Goal: Task Accomplishment & Management: Use online tool/utility

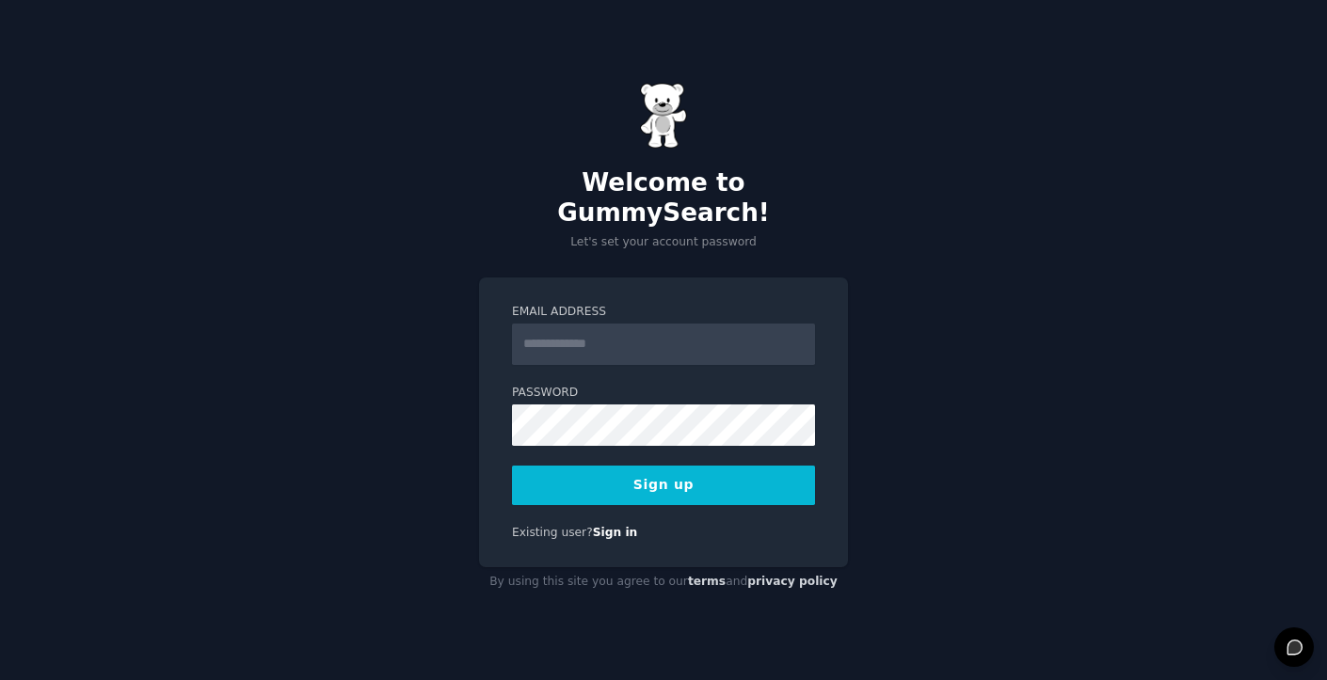
click at [586, 336] on input "Email Address" at bounding box center [663, 344] width 303 height 41
type input "**********"
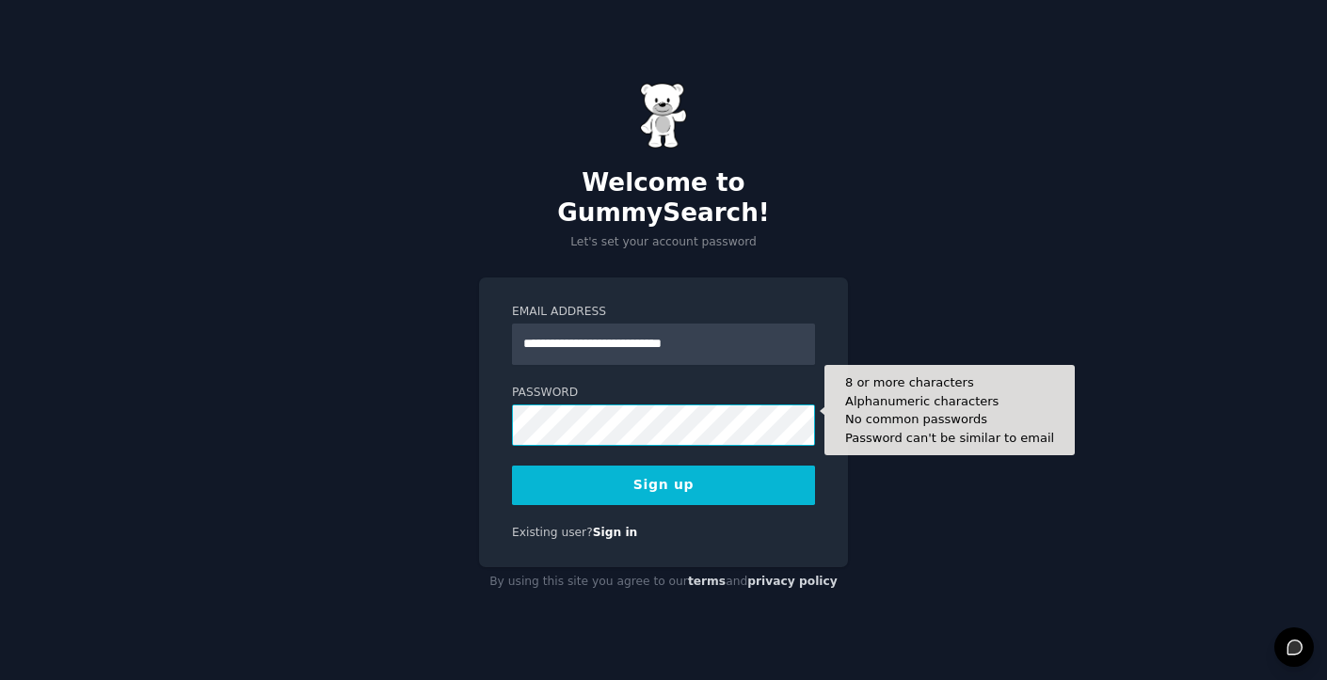
click at [512, 466] on button "Sign up" at bounding box center [663, 486] width 303 height 40
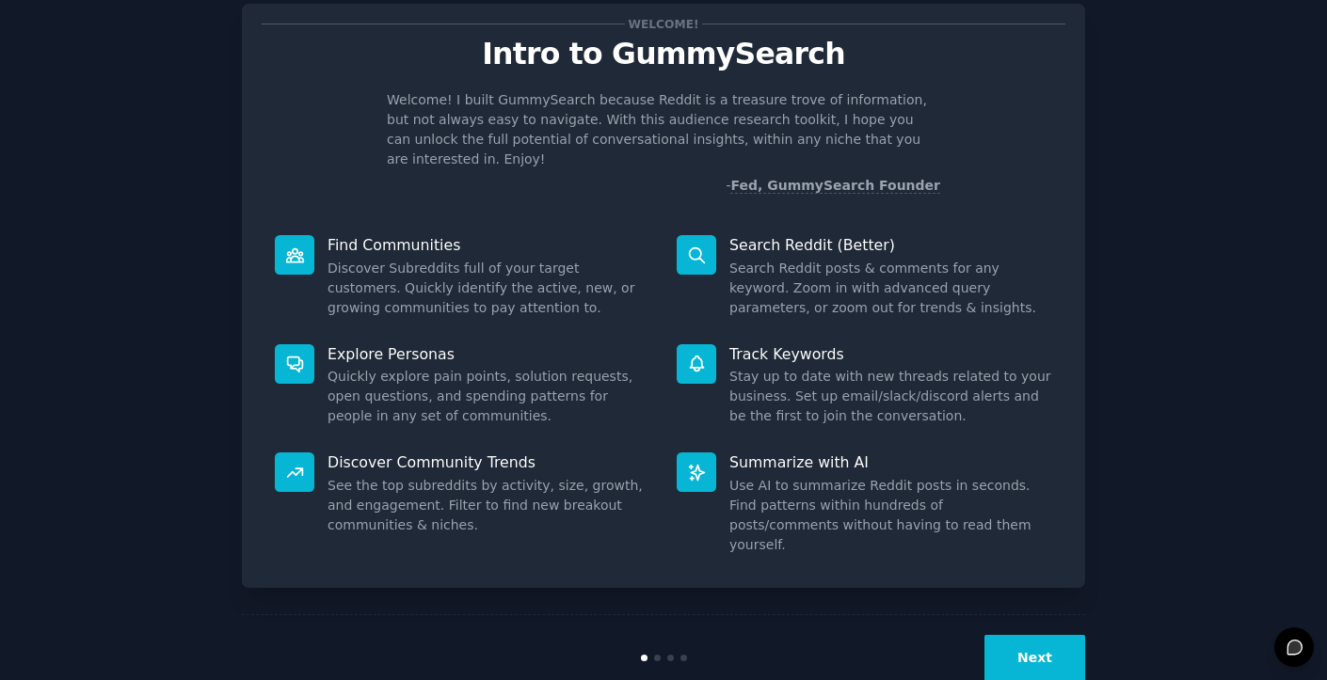
scroll to position [56, 0]
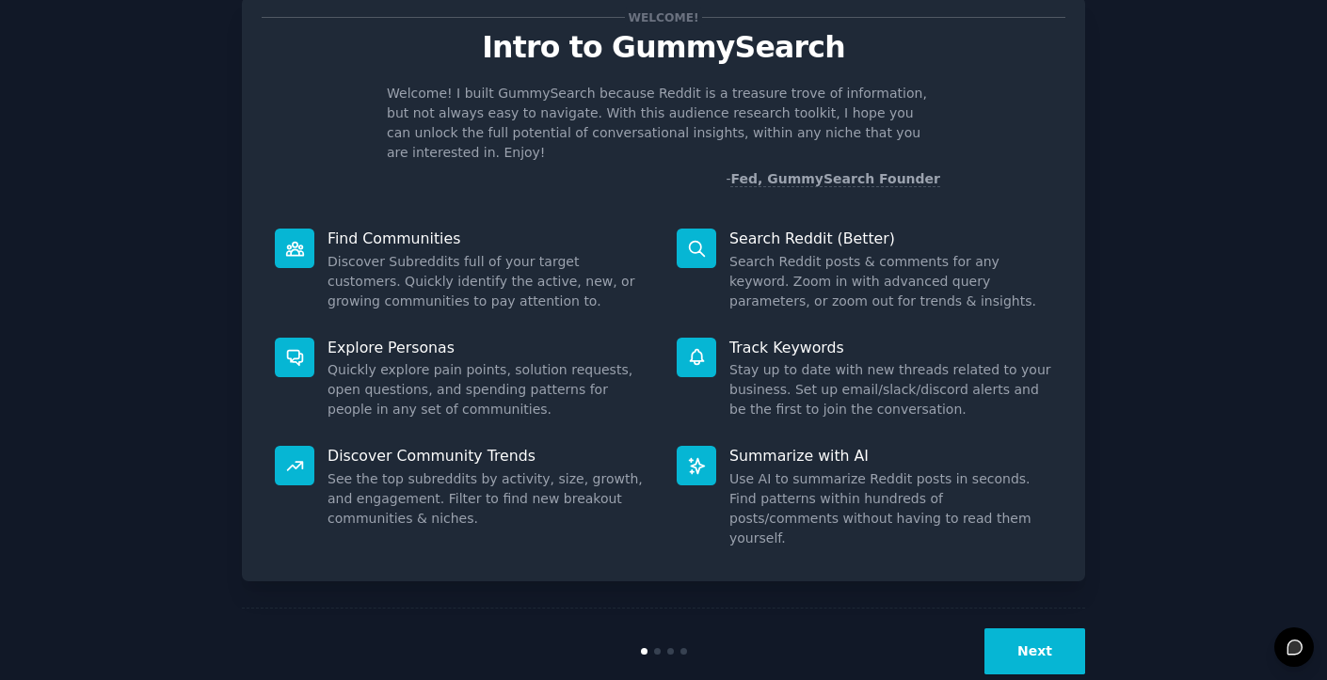
click at [1020, 629] on button "Next" at bounding box center [1034, 652] width 101 height 46
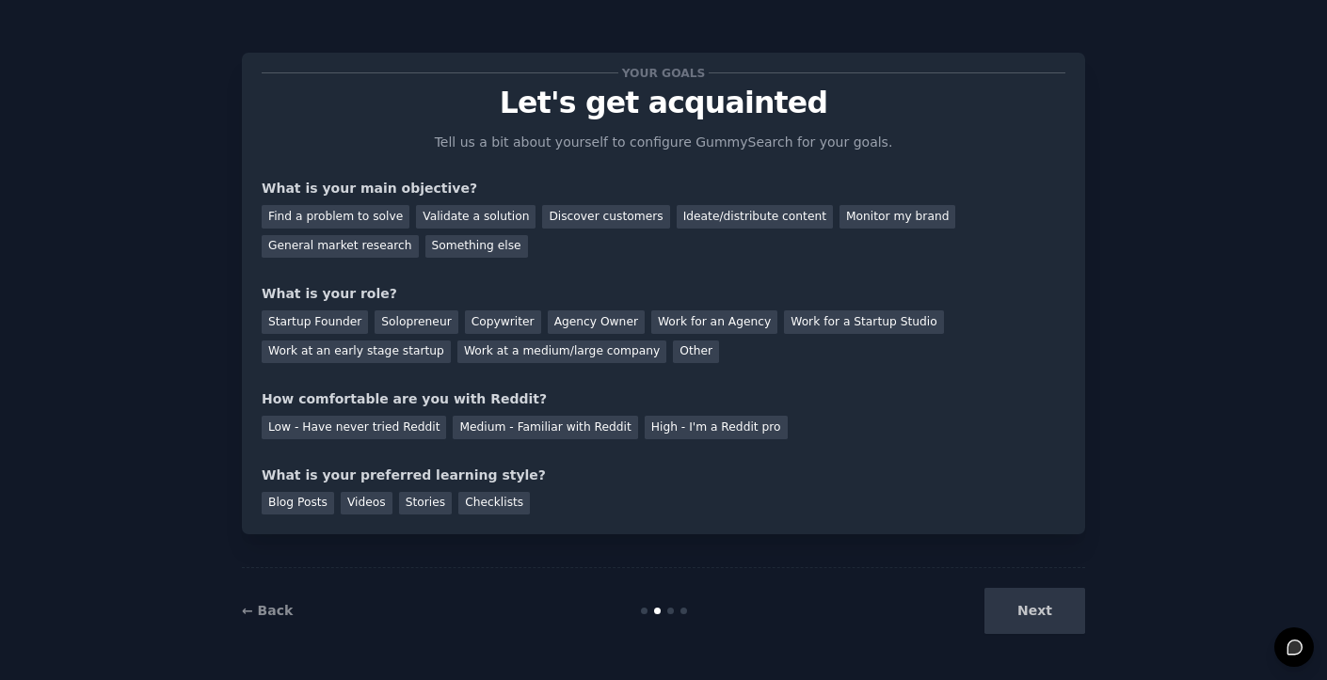
click at [1020, 602] on div "Next" at bounding box center [944, 611] width 281 height 46
click at [1042, 622] on div "Next" at bounding box center [944, 611] width 281 height 46
click at [723, 212] on div "Ideate/distribute content" at bounding box center [755, 217] width 156 height 24
click at [670, 338] on div "Startup Founder Solopreneur Copywriter Agency Owner Work for an Agency Work for…" at bounding box center [664, 333] width 804 height 59
click at [673, 352] on div "Other" at bounding box center [696, 353] width 46 height 24
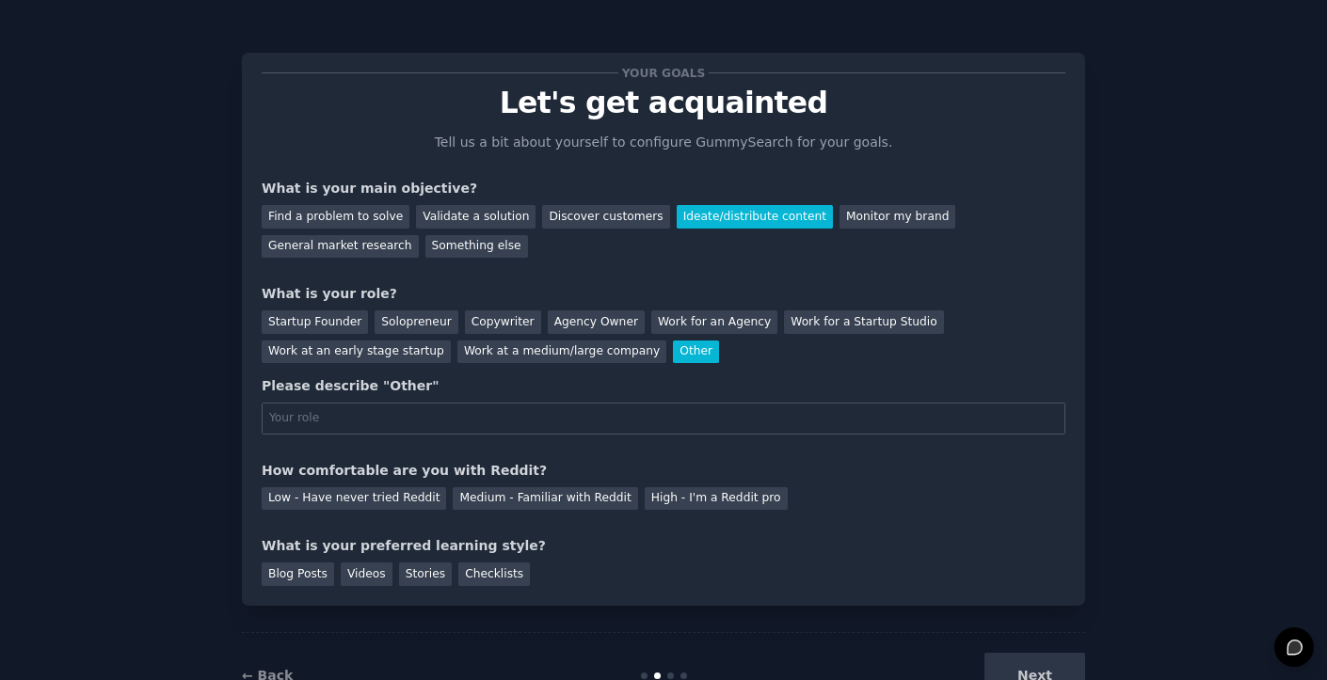
click at [673, 352] on div "Other" at bounding box center [696, 353] width 46 height 24
click at [784, 318] on div "Work for a Startup Studio" at bounding box center [863, 323] width 159 height 24
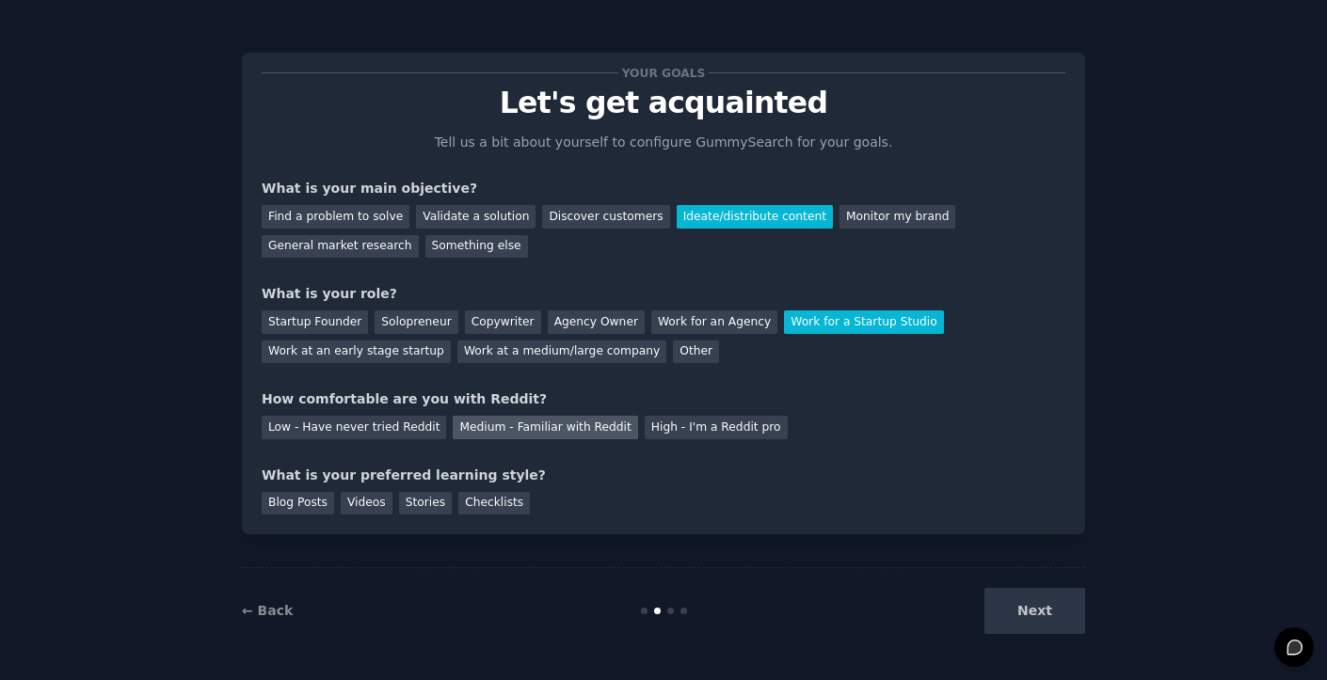
click at [532, 426] on div "Medium - Familiar with Reddit" at bounding box center [545, 428] width 184 height 24
click at [310, 499] on div "Blog Posts" at bounding box center [298, 504] width 72 height 24
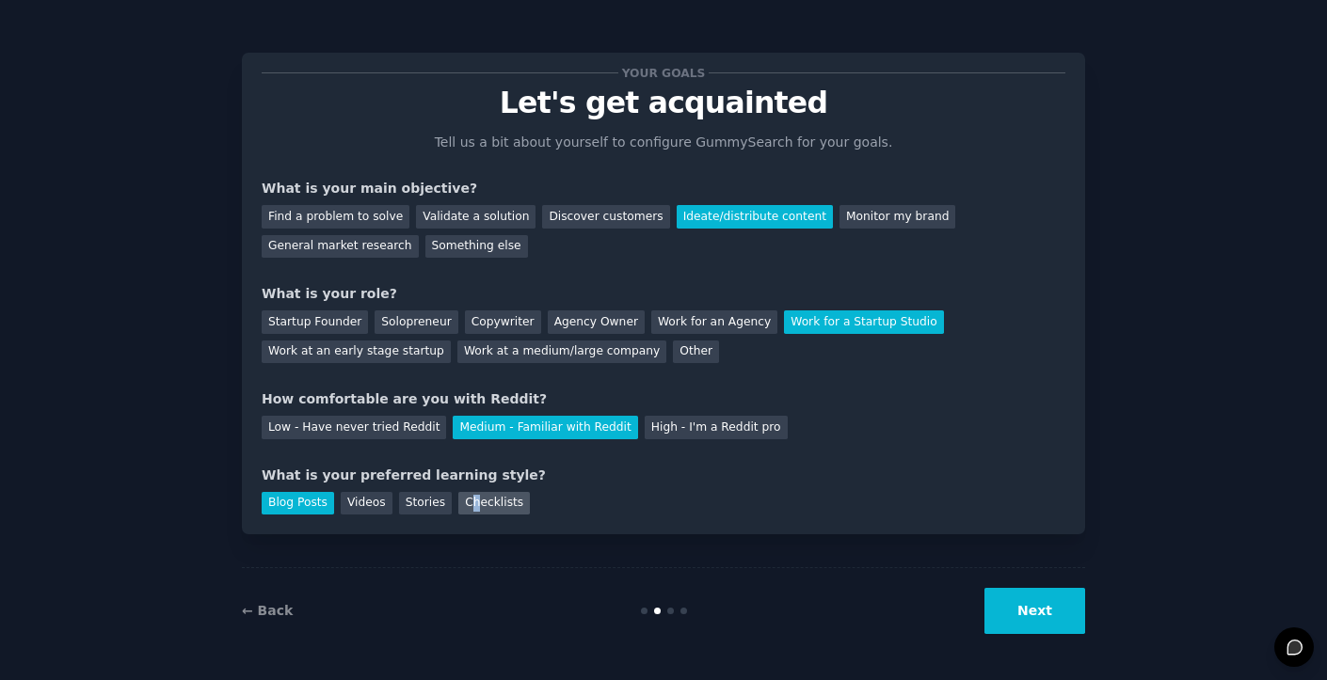
click at [471, 501] on div "Checklists" at bounding box center [494, 504] width 72 height 24
click at [1059, 605] on button "Next" at bounding box center [1034, 611] width 101 height 46
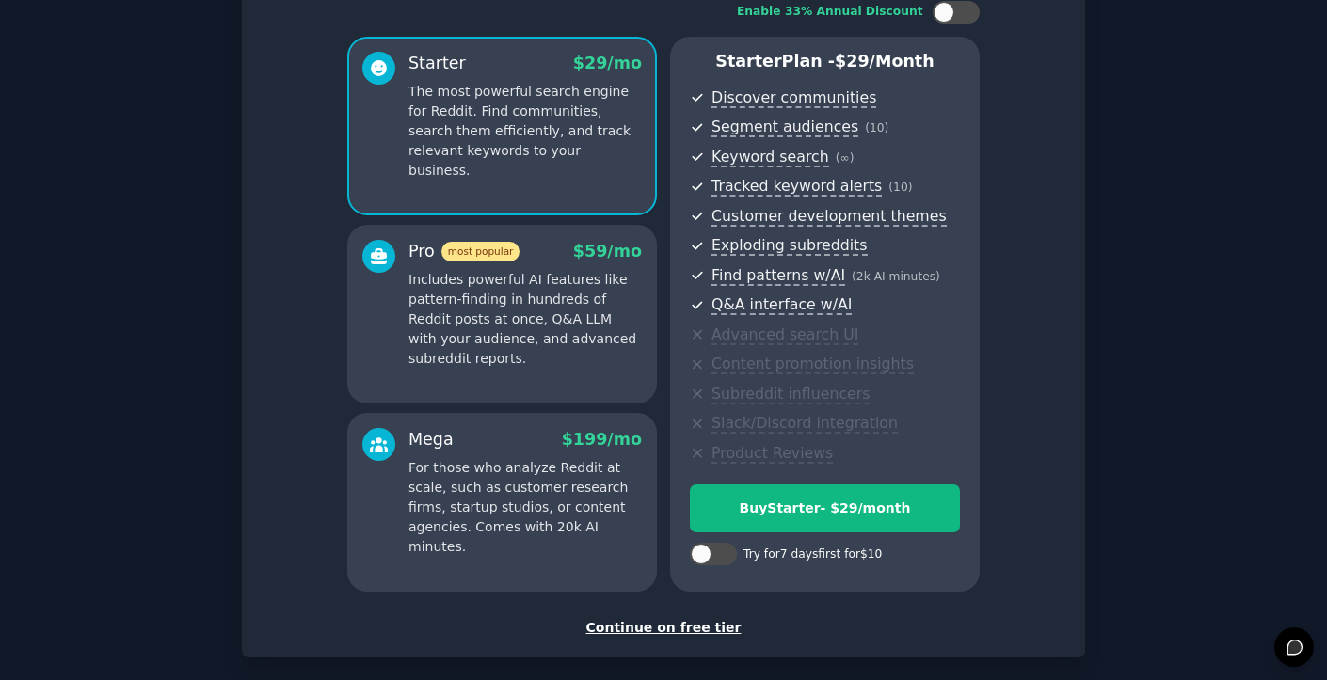
scroll to position [222, 0]
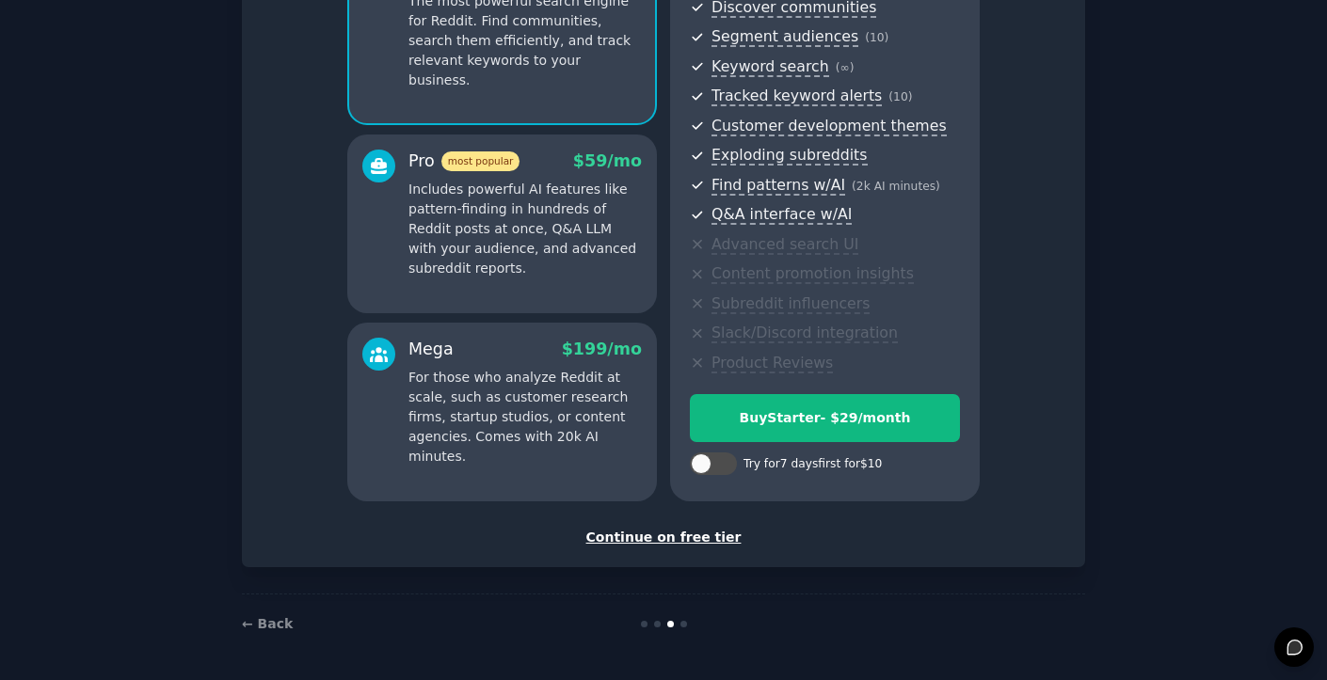
click at [630, 537] on div "Continue on free tier" at bounding box center [664, 538] width 804 height 20
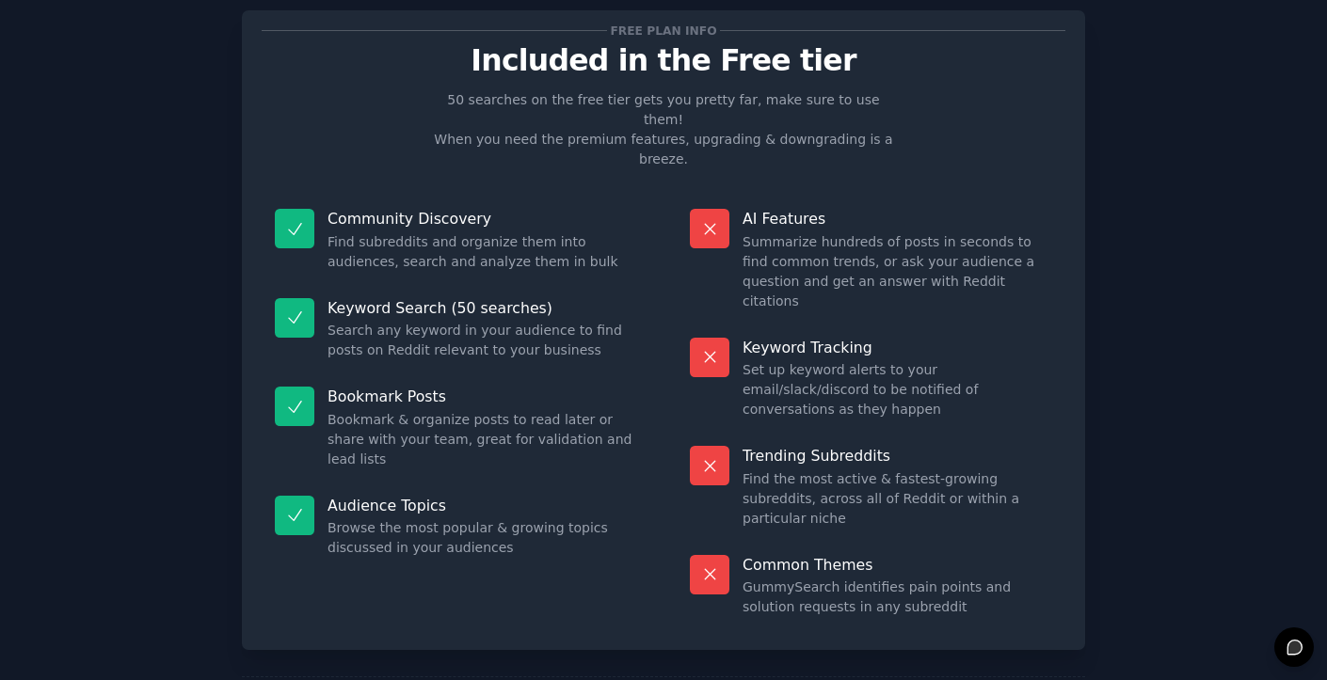
scroll to position [40, 0]
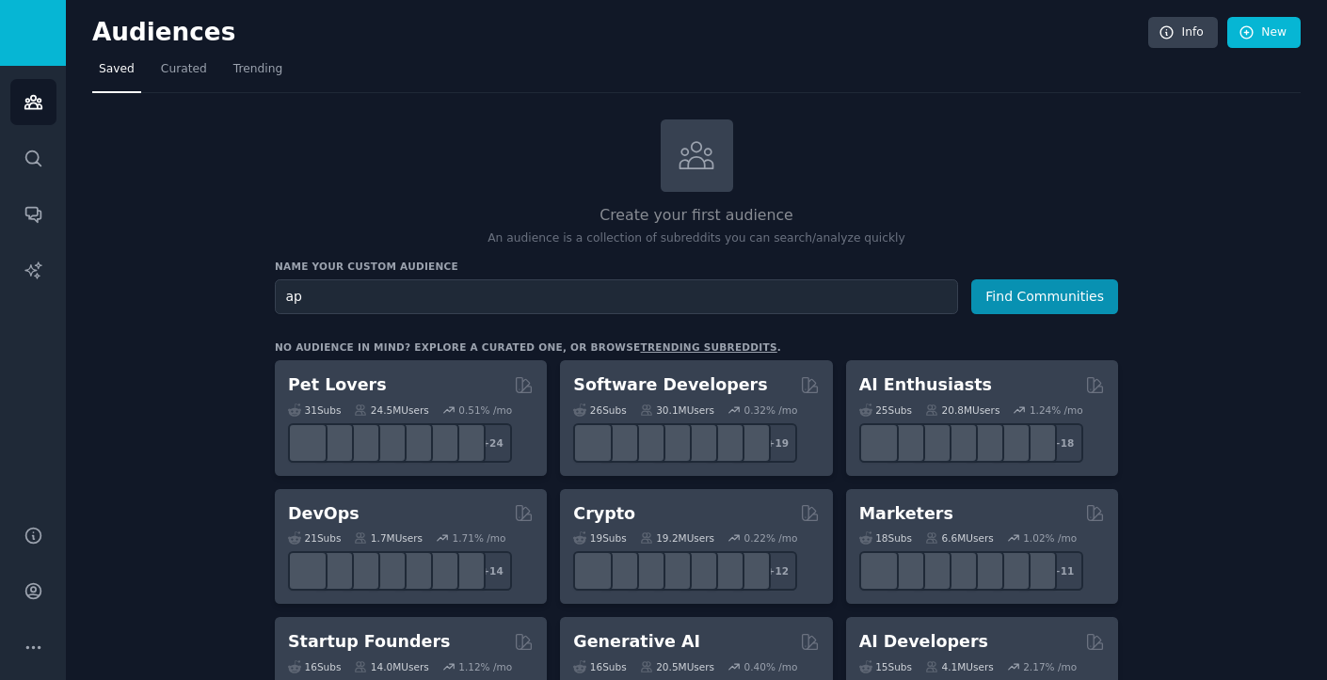
type input "a"
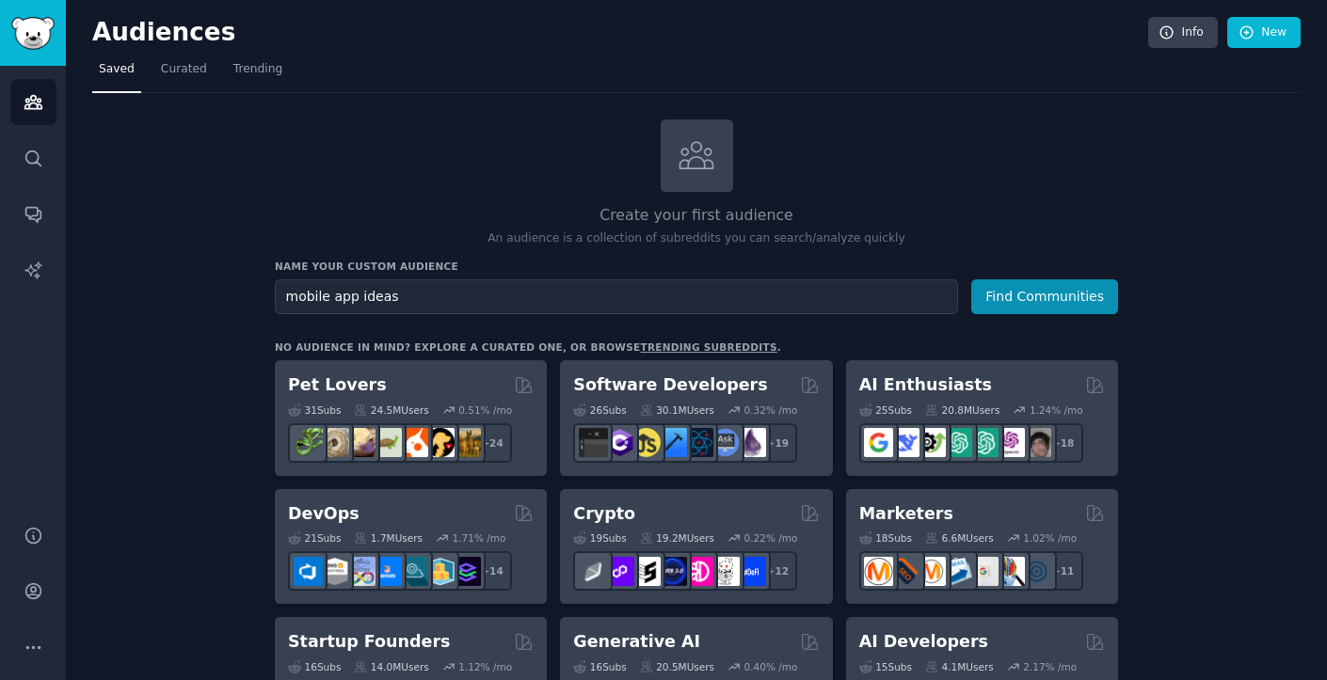
type input "mobile app ideas"
click at [971, 279] on button "Find Communities" at bounding box center [1044, 296] width 147 height 35
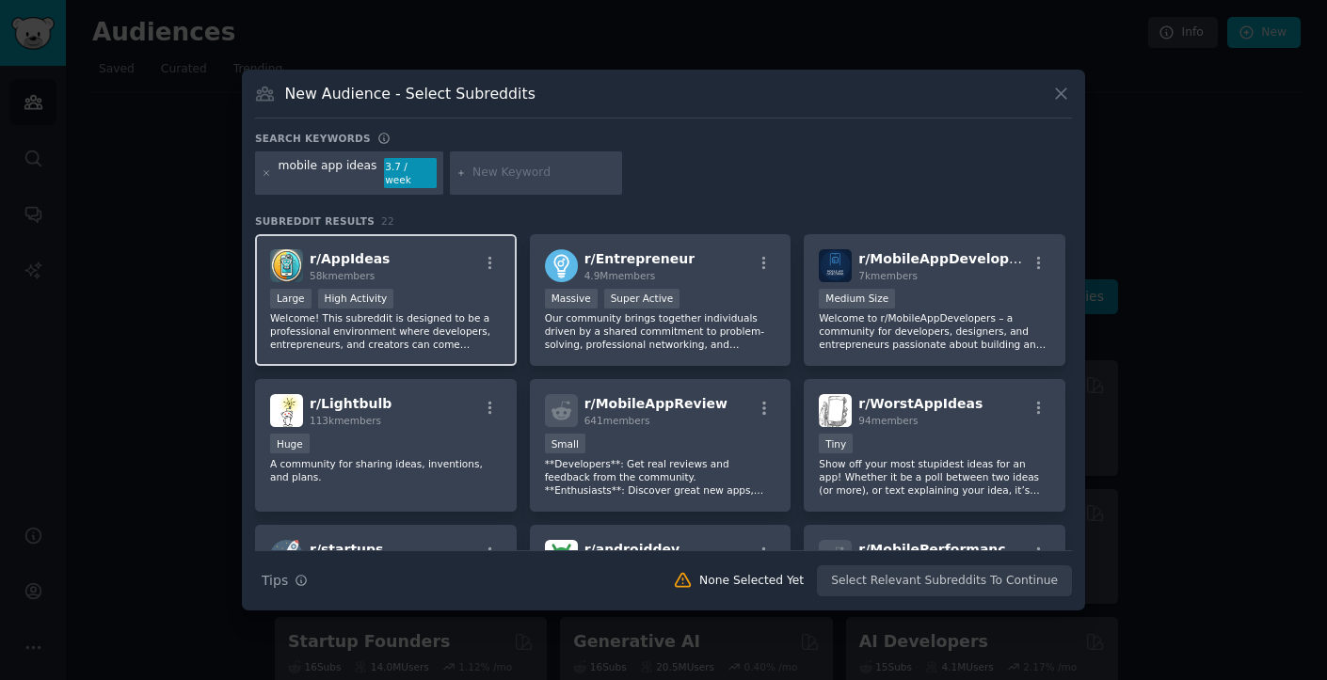
click at [359, 251] on span "r/ AppIdeas" at bounding box center [350, 258] width 80 height 15
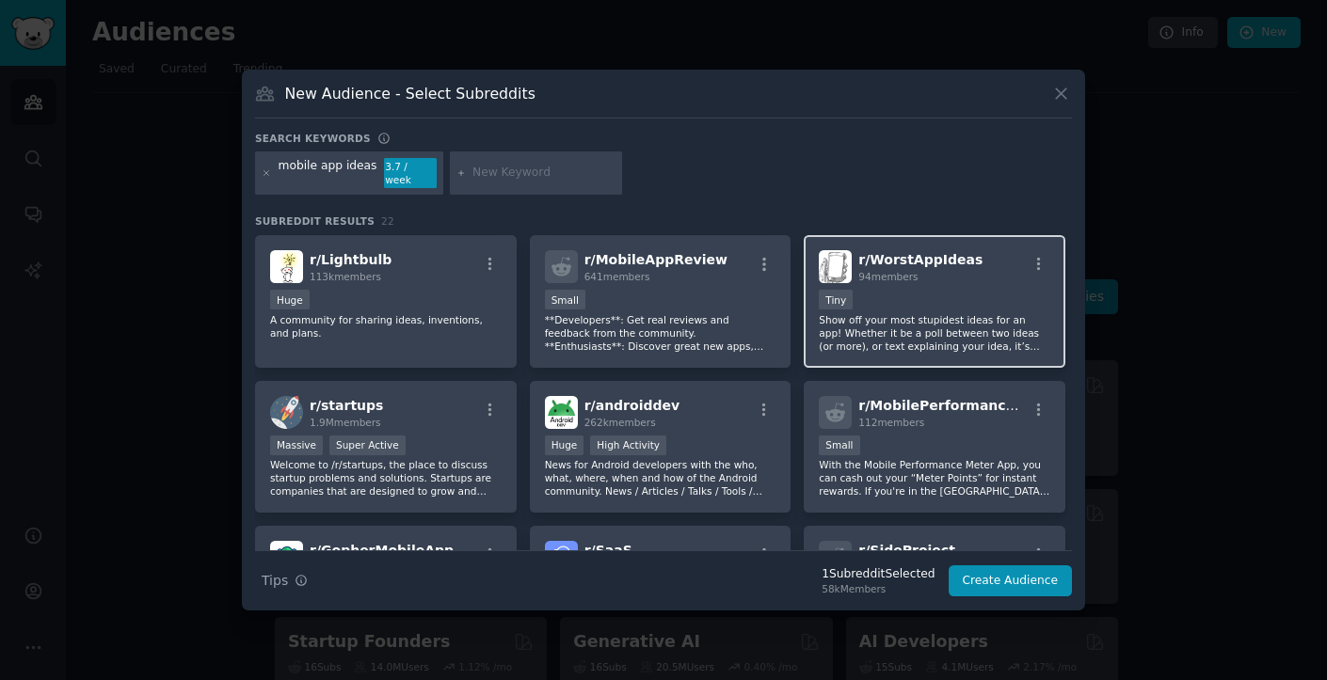
scroll to position [145, 0]
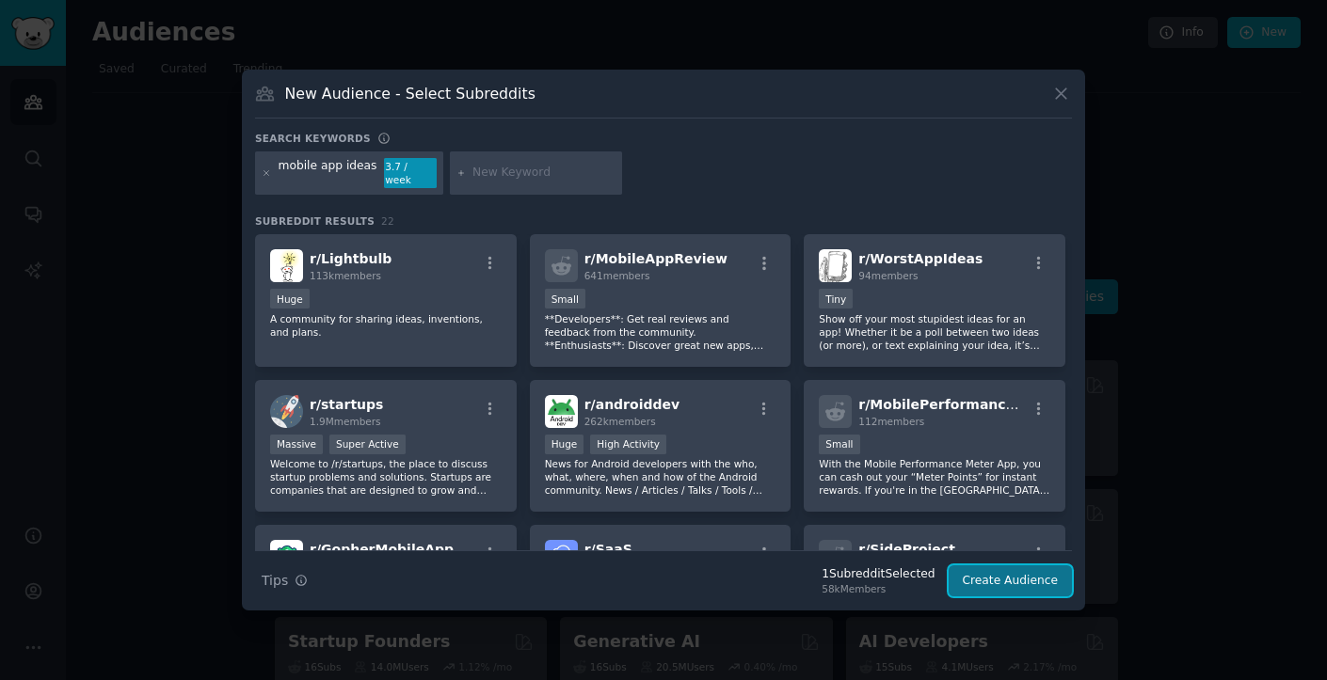
click at [1020, 577] on button "Create Audience" at bounding box center [1010, 582] width 124 height 32
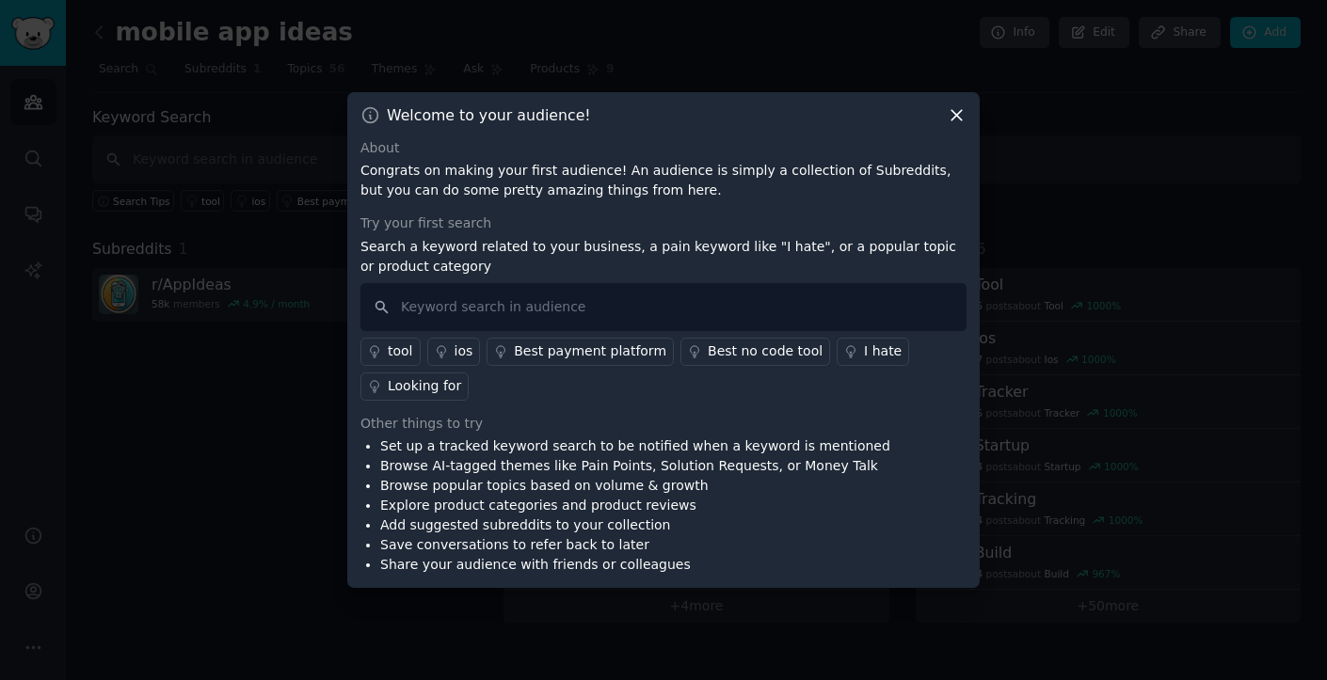
click at [955, 111] on icon at bounding box center [957, 115] width 20 height 20
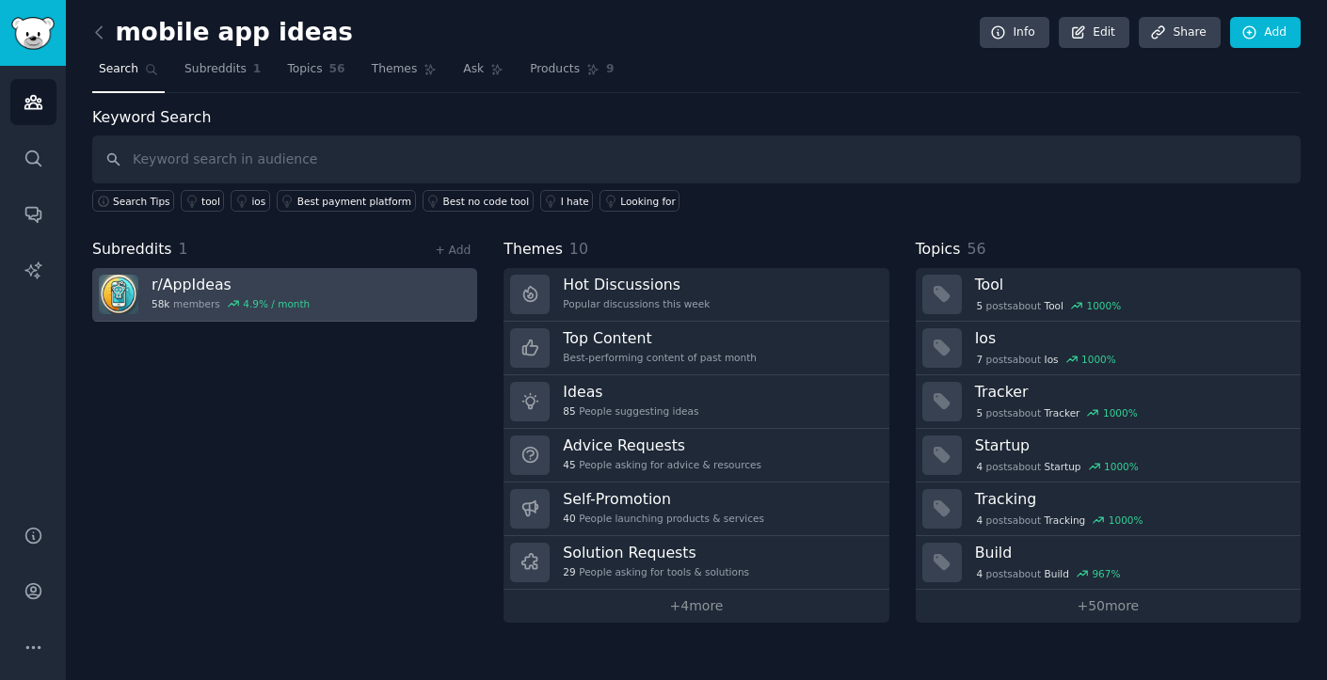
click at [179, 279] on h3 "r/ AppIdeas" at bounding box center [230, 285] width 158 height 20
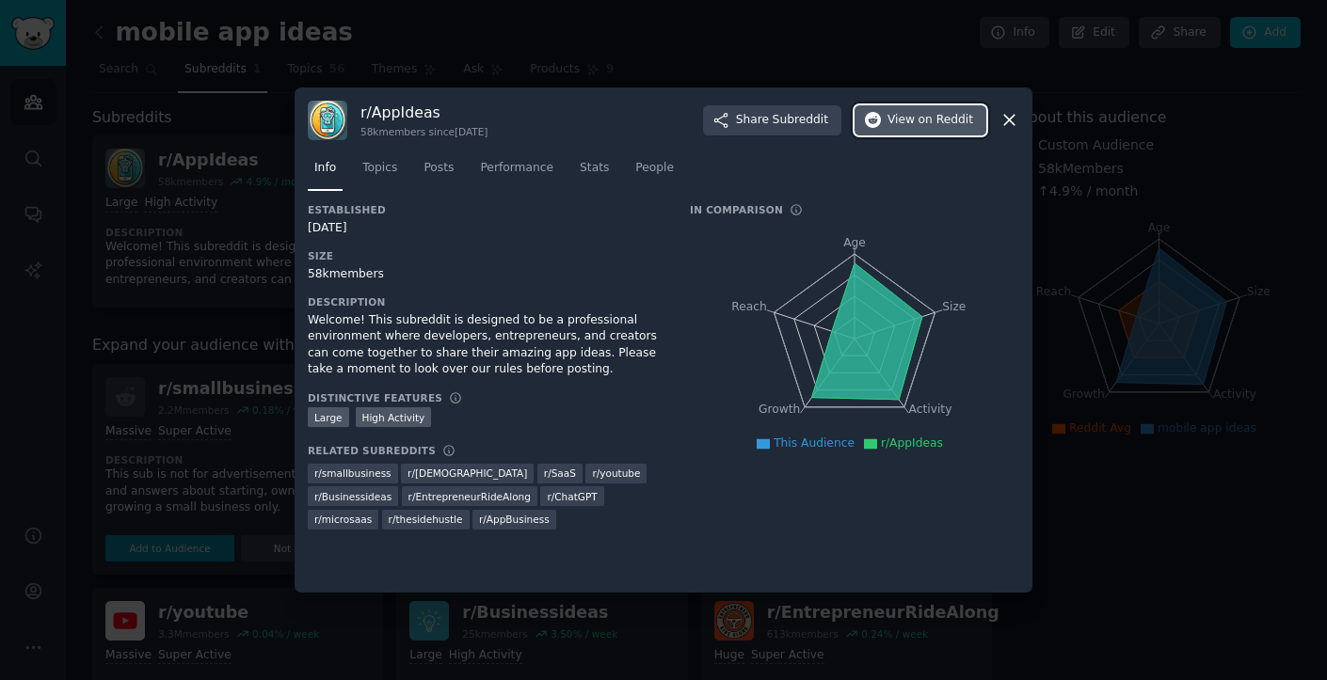
click at [932, 126] on span "on Reddit" at bounding box center [945, 120] width 55 height 17
click at [1005, 124] on icon at bounding box center [1009, 121] width 10 height 10
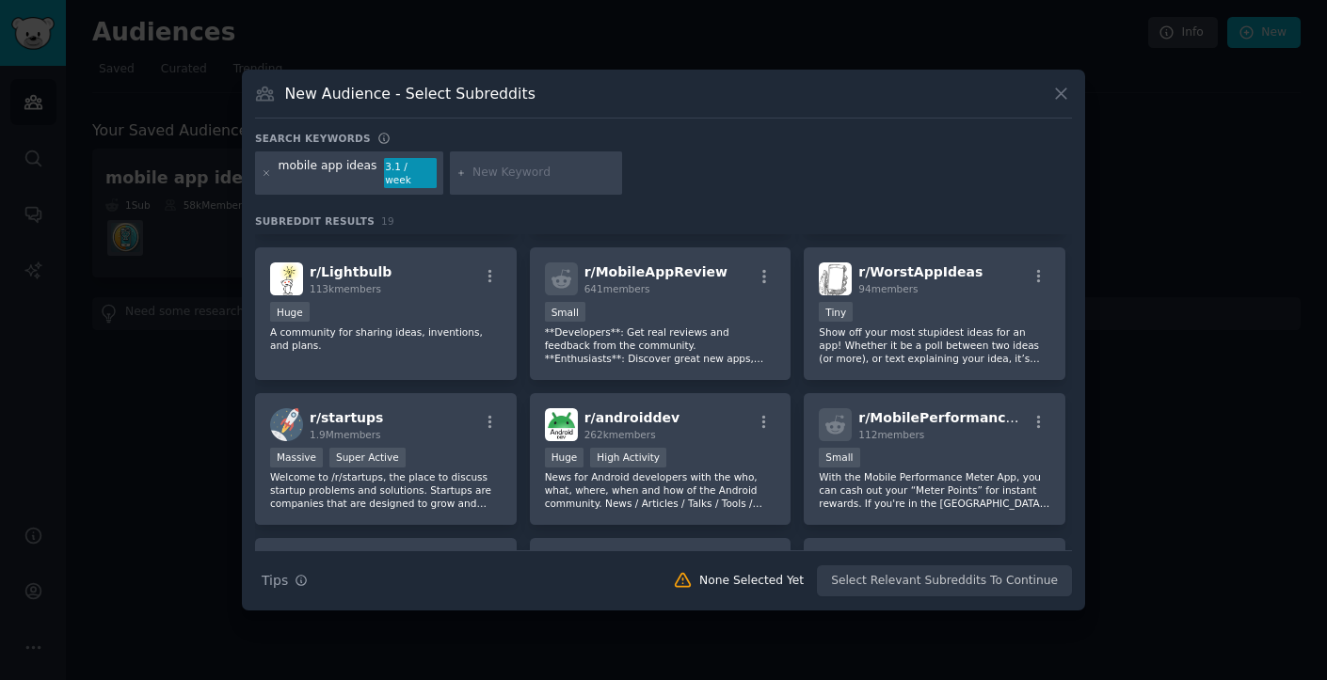
scroll to position [128, 0]
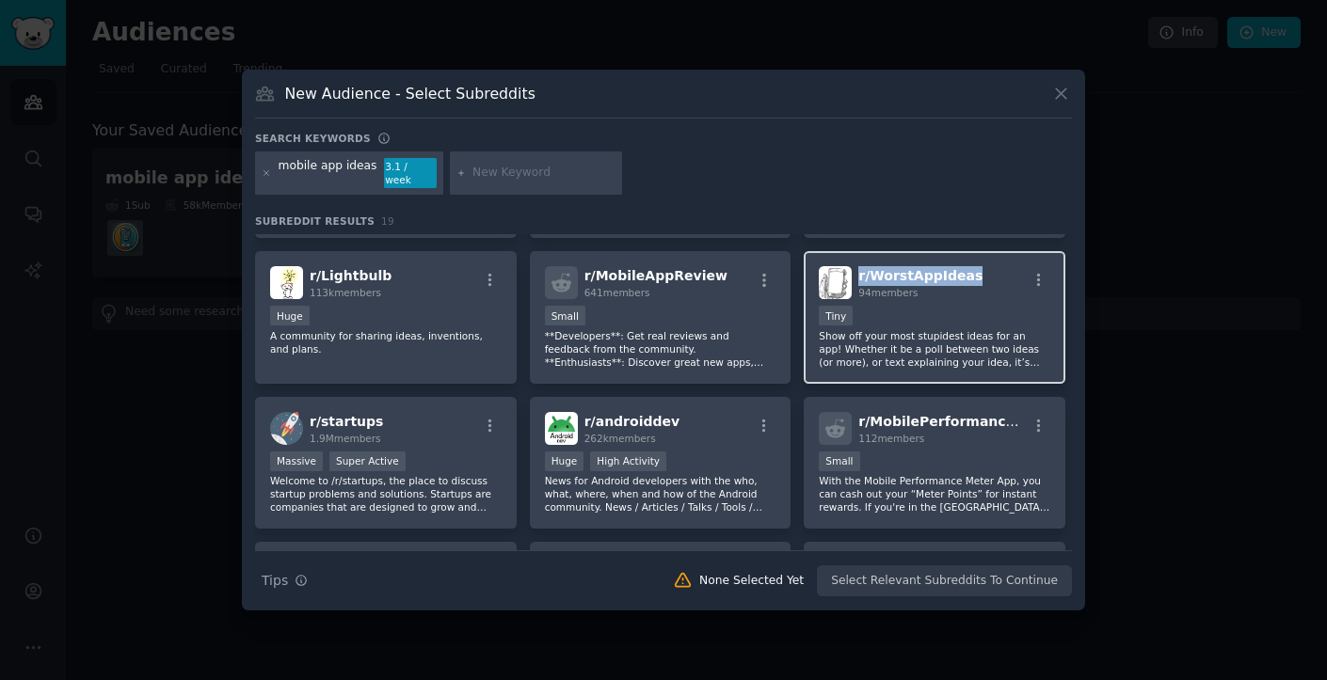
drag, startPoint x: 976, startPoint y: 274, endPoint x: 855, endPoint y: 271, distance: 120.5
click at [855, 272] on div "r/ WorstAppIdeas 94 members" at bounding box center [934, 282] width 231 height 33
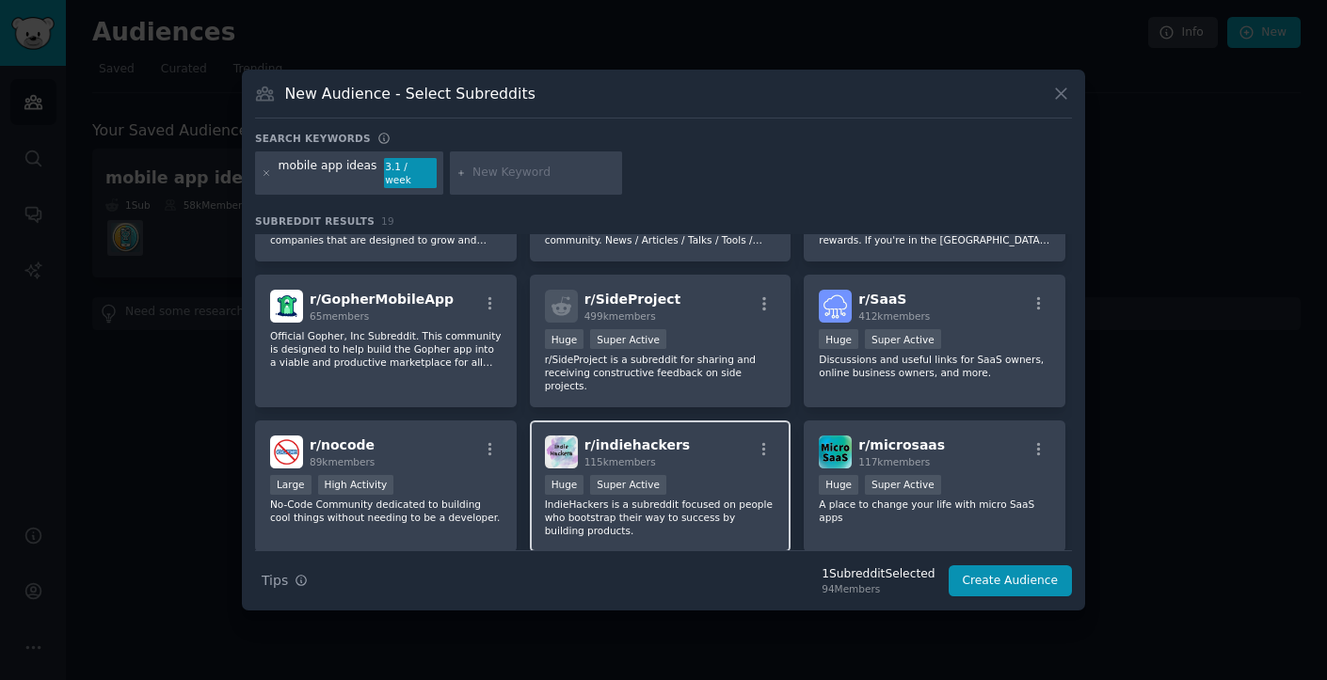
scroll to position [0, 0]
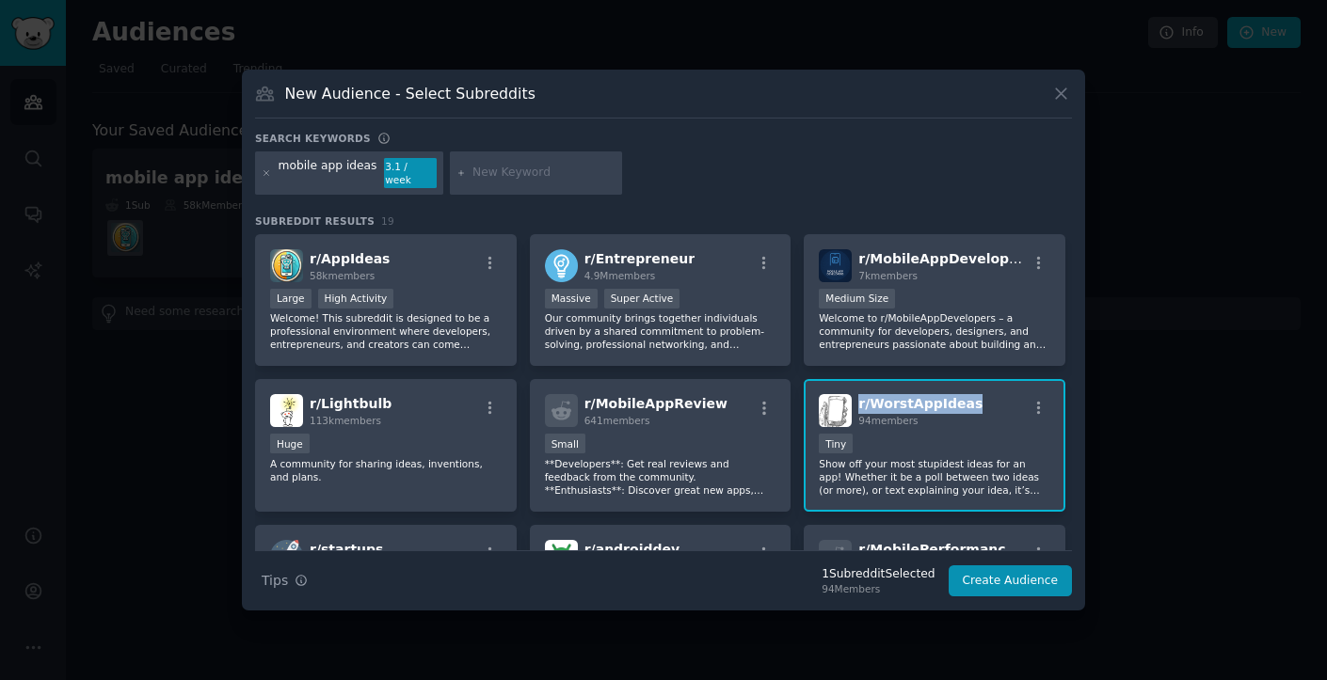
copy span "r/ WorstAppIdeas"
click at [1063, 101] on icon at bounding box center [1061, 94] width 20 height 20
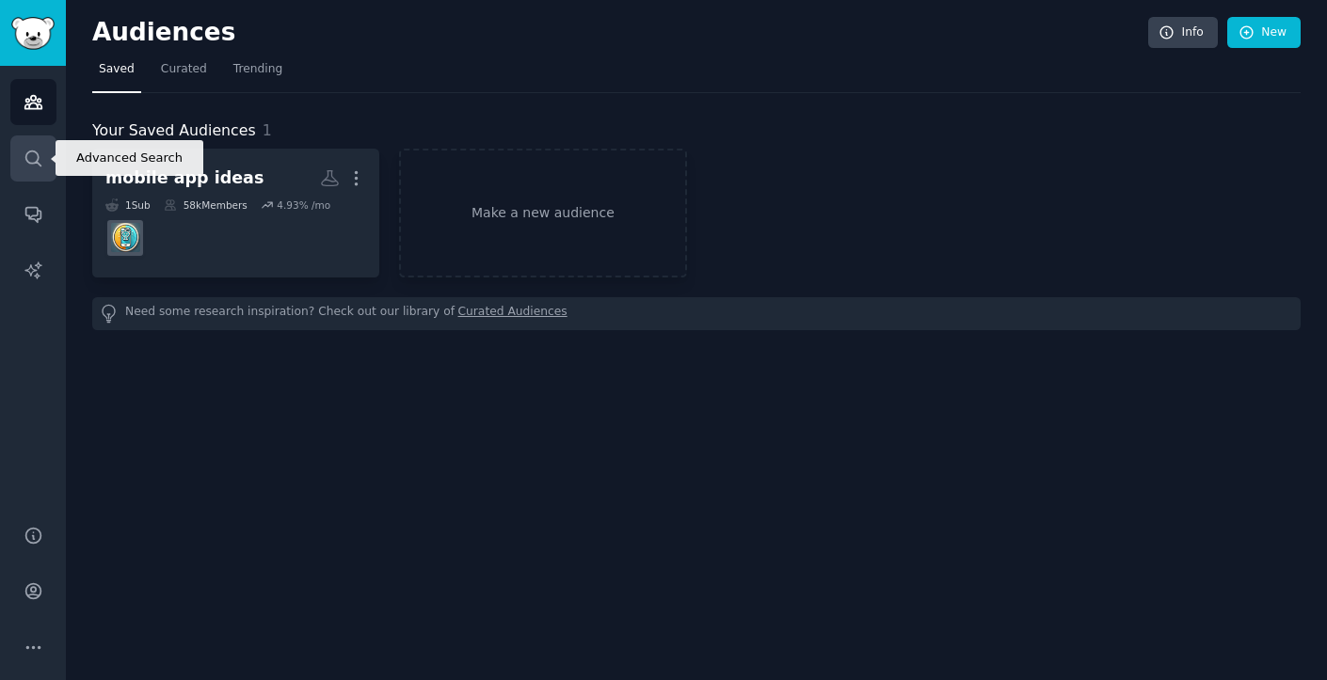
click at [34, 167] on icon "Sidebar" at bounding box center [34, 159] width 20 height 20
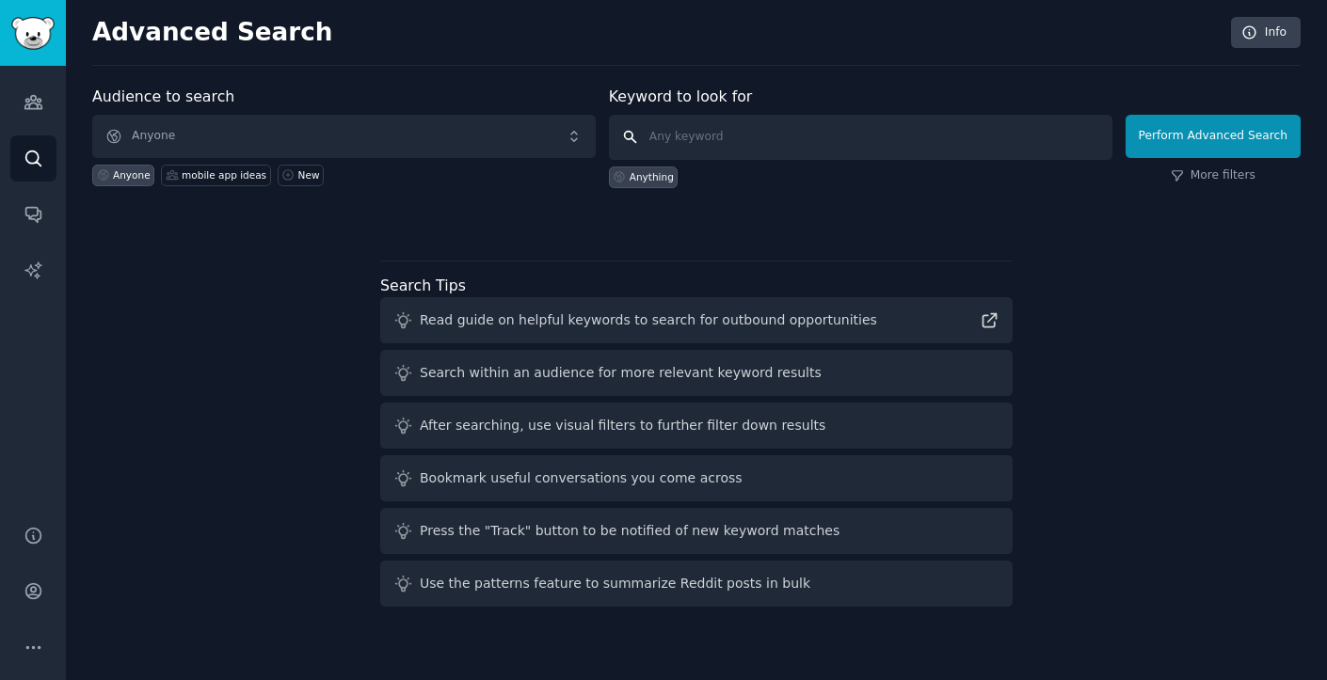
click at [750, 152] on input "text" at bounding box center [860, 137] width 503 height 45
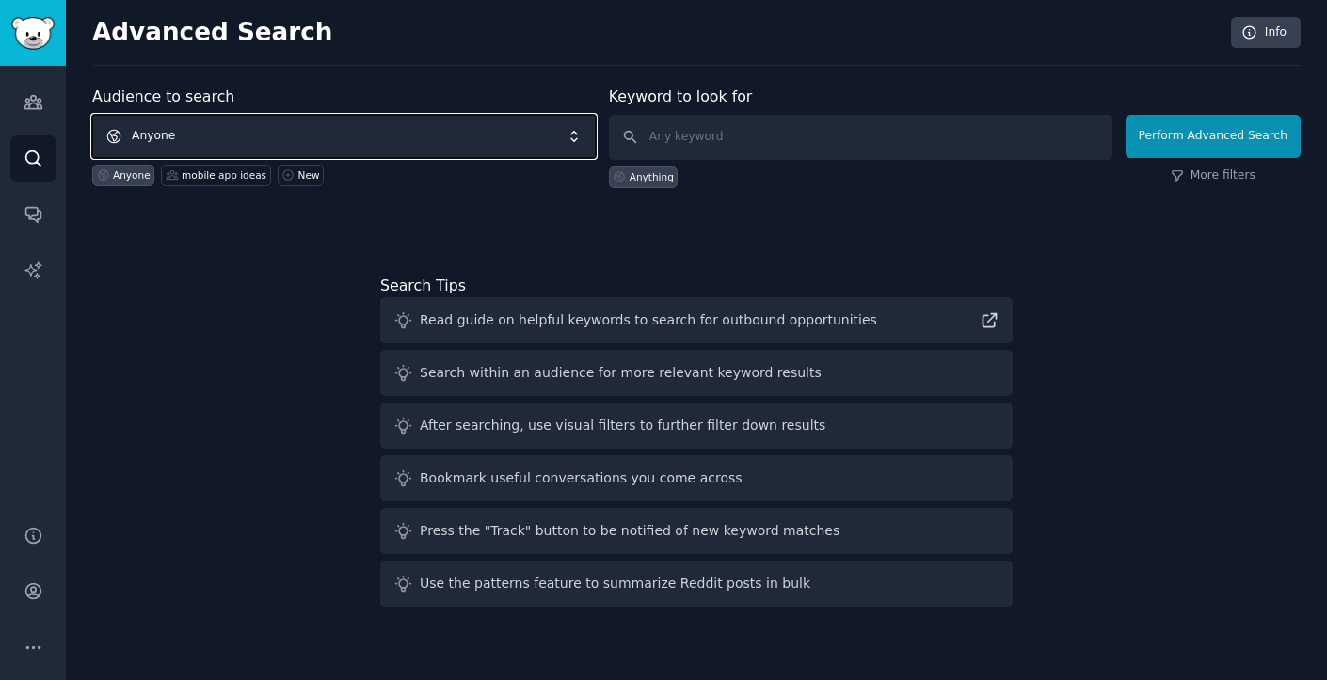
click at [321, 135] on span "Anyone" at bounding box center [343, 136] width 503 height 43
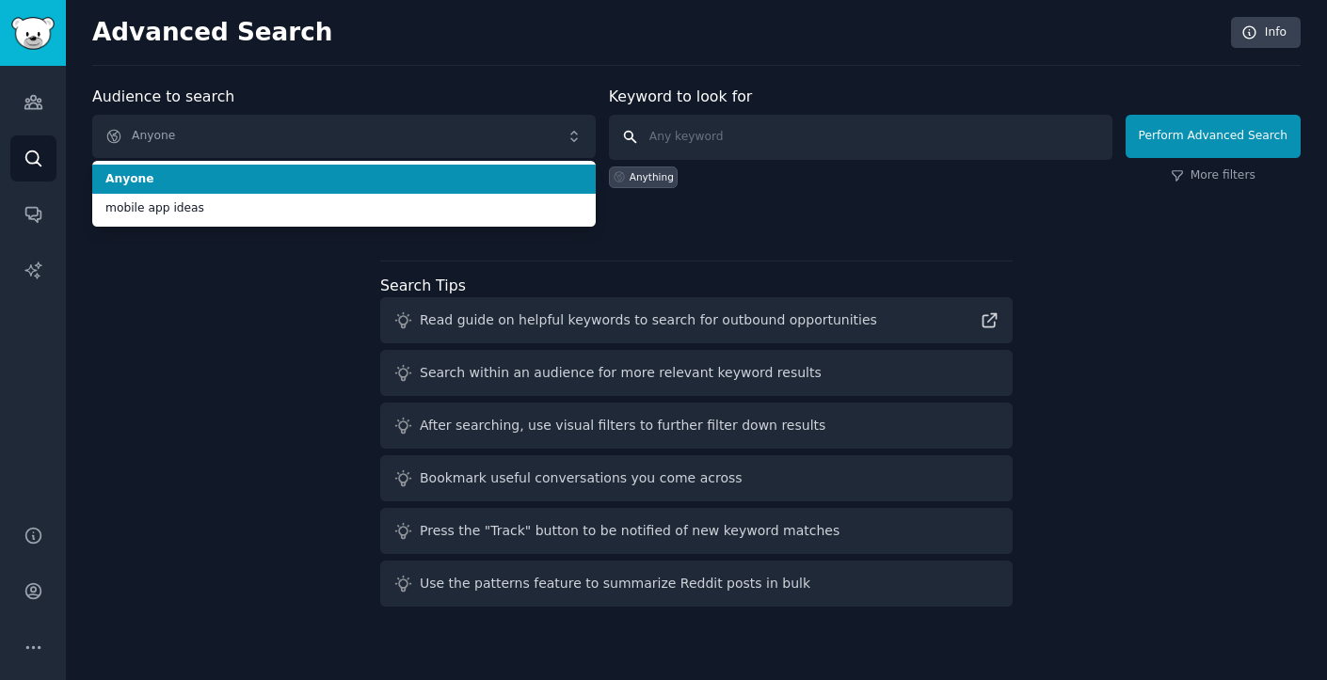
click at [819, 126] on input "text" at bounding box center [860, 137] width 503 height 45
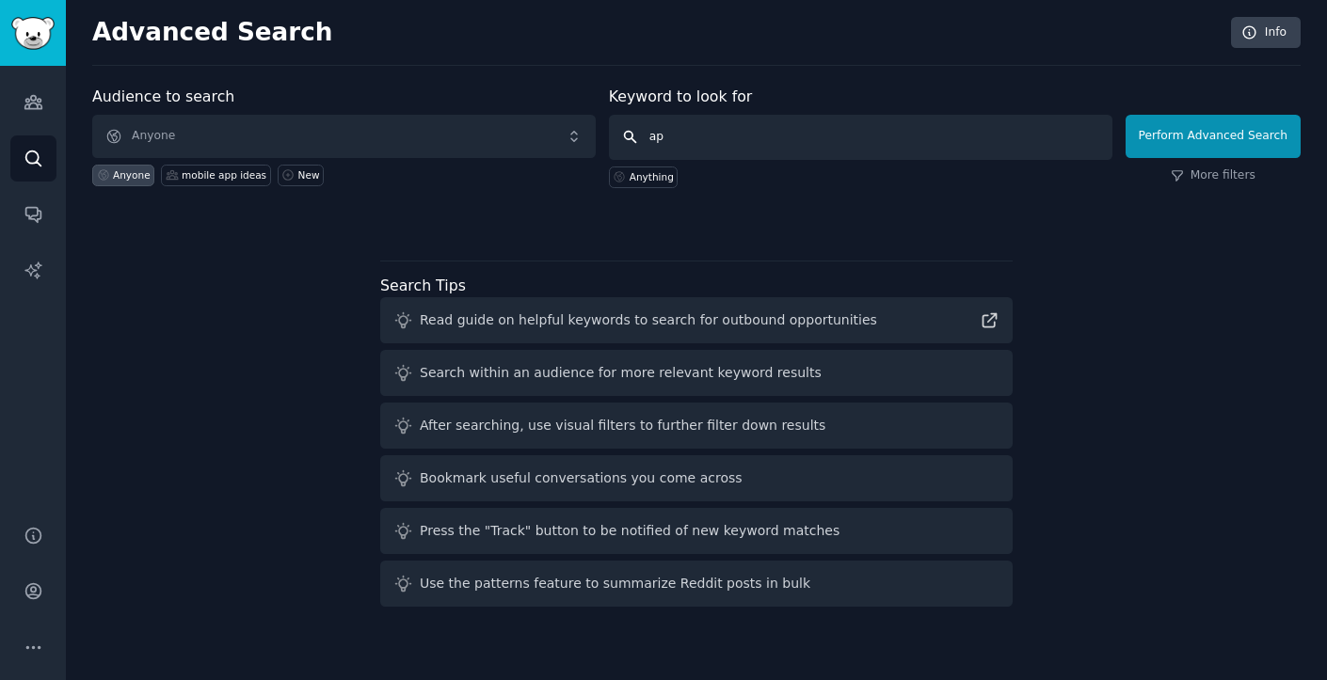
type input "a"
type input "app to build"
click button "Perform Advanced Search" at bounding box center [1212, 136] width 175 height 43
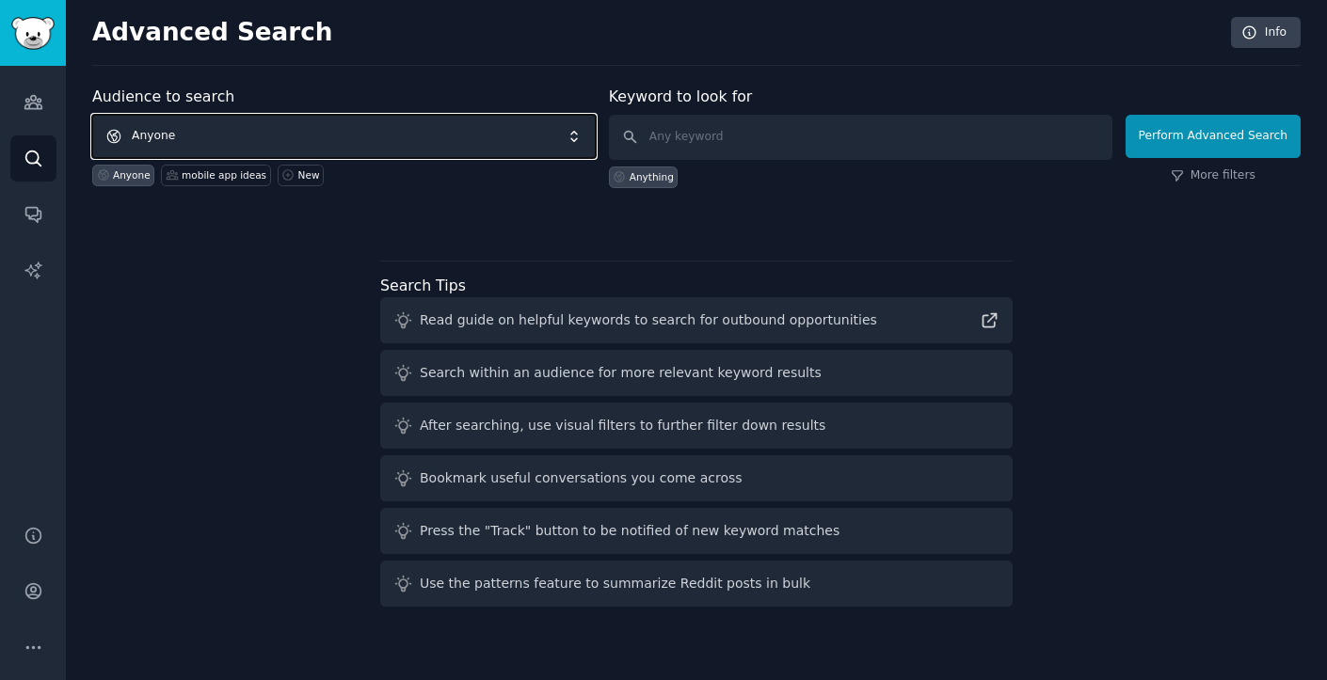
click at [331, 121] on span "Anyone" at bounding box center [343, 136] width 503 height 43
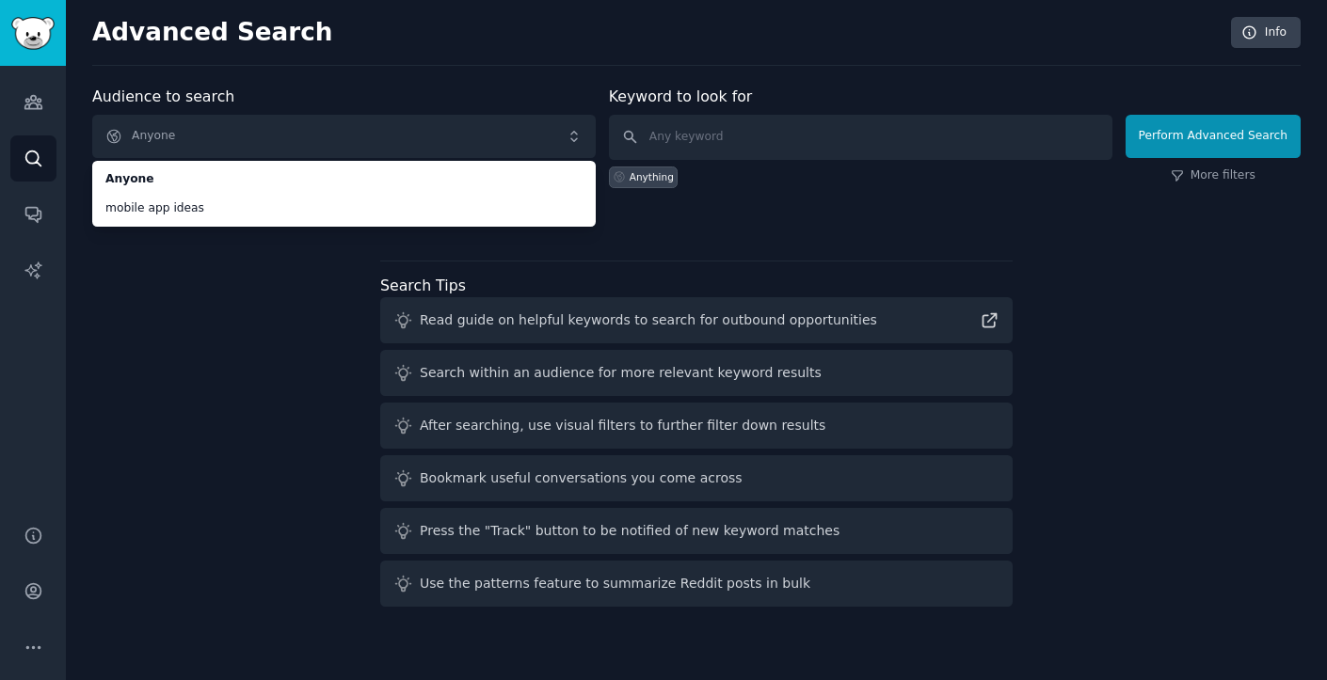
click at [288, 293] on div "Audience to search Anyone Anyone mobile app ideas Anyone mobile app ideas New K…" at bounding box center [696, 350] width 1208 height 529
